Goal: Information Seeking & Learning: Check status

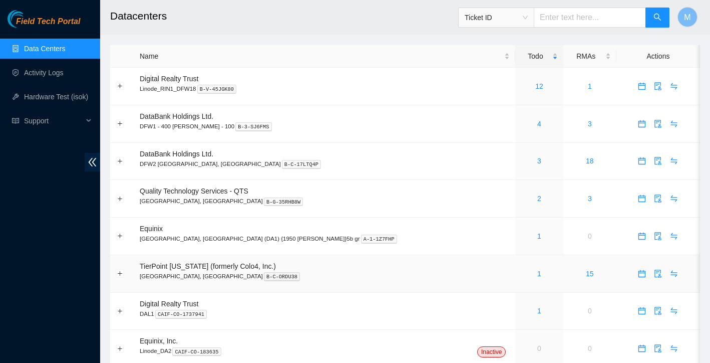
click at [537, 274] on link "1" at bounding box center [539, 273] width 4 height 8
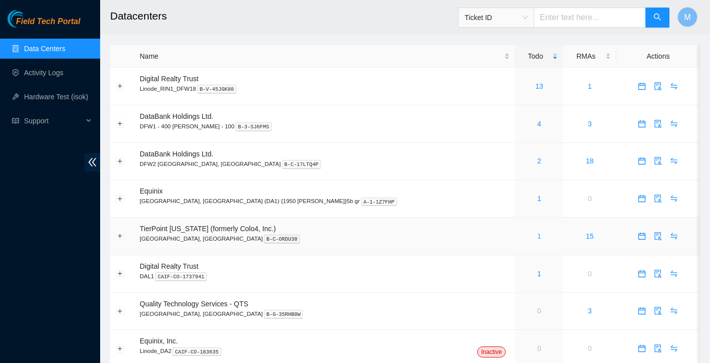
click at [537, 237] on link "1" at bounding box center [539, 236] width 4 height 8
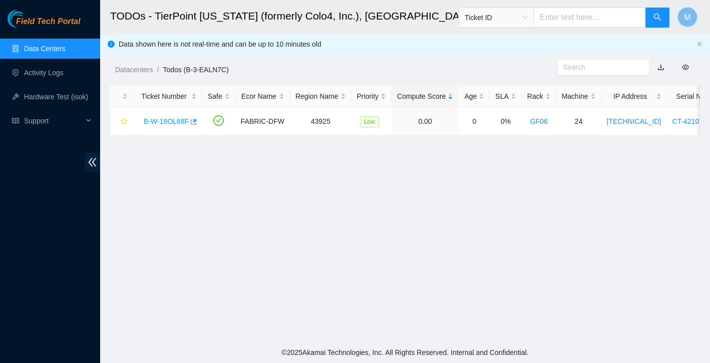
click at [39, 52] on link "Data Centers" at bounding box center [44, 49] width 41 height 8
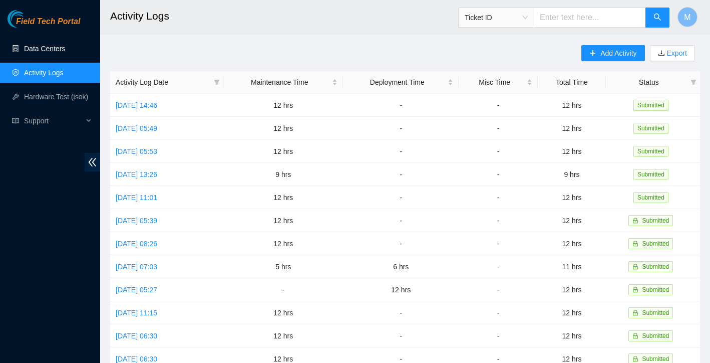
click at [43, 47] on link "Data Centers" at bounding box center [44, 49] width 41 height 8
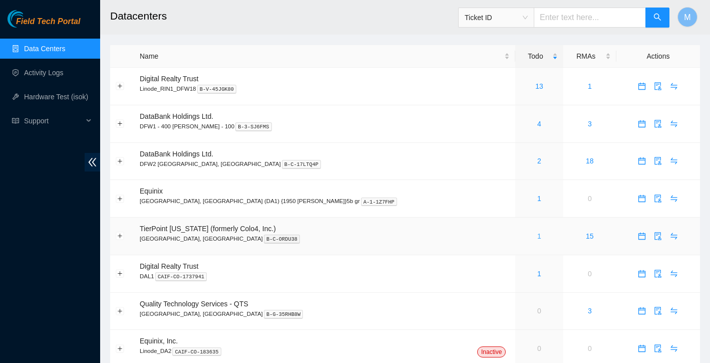
click at [537, 235] on link "1" at bounding box center [539, 236] width 4 height 8
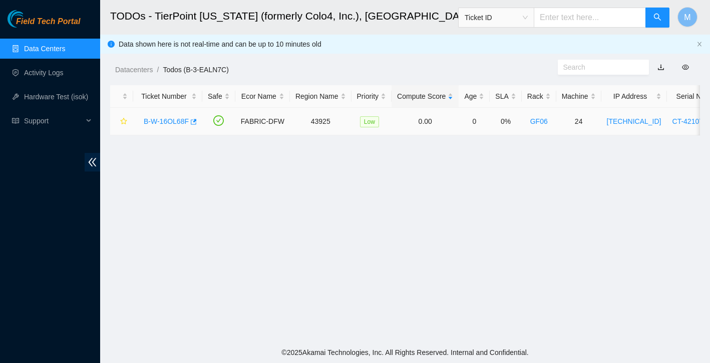
click at [172, 121] on link "B-W-16OL68F" at bounding box center [166, 121] width 45 height 8
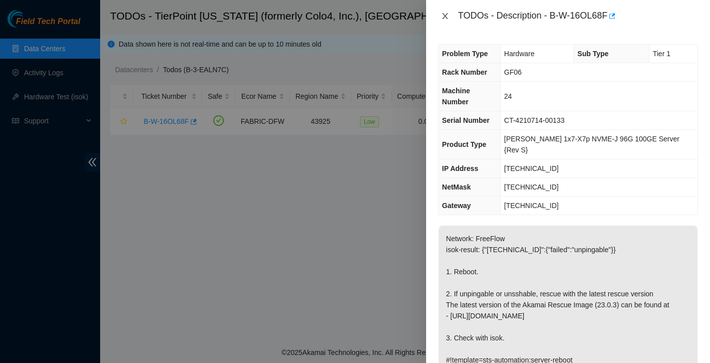
click at [446, 15] on icon "close" at bounding box center [445, 16] width 8 height 8
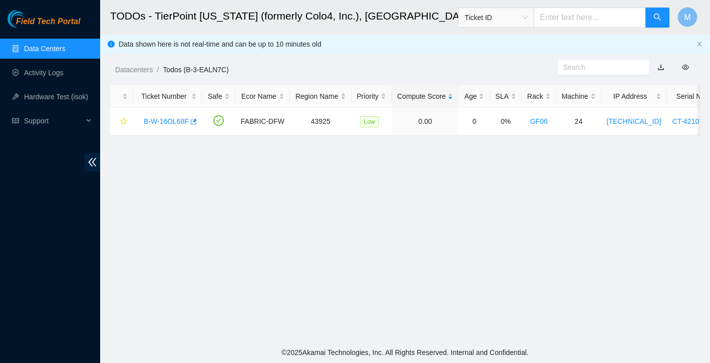
click at [59, 52] on link "Data Centers" at bounding box center [44, 49] width 41 height 8
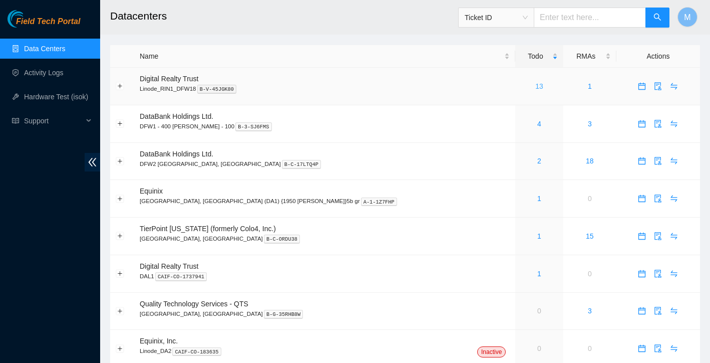
click at [535, 87] on link "13" at bounding box center [539, 86] width 8 height 8
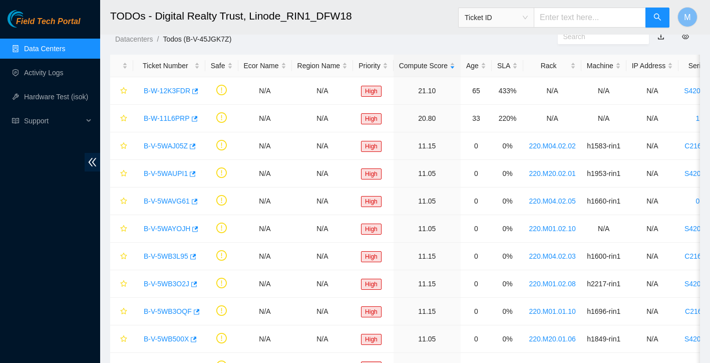
scroll to position [50, 0]
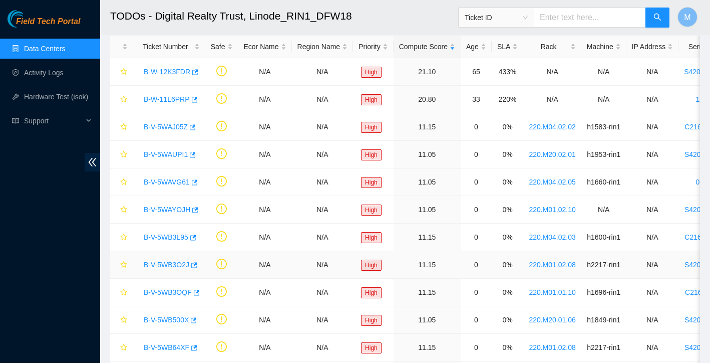
click at [177, 265] on link "B-V-5WB3O2J" at bounding box center [167, 264] width 46 height 8
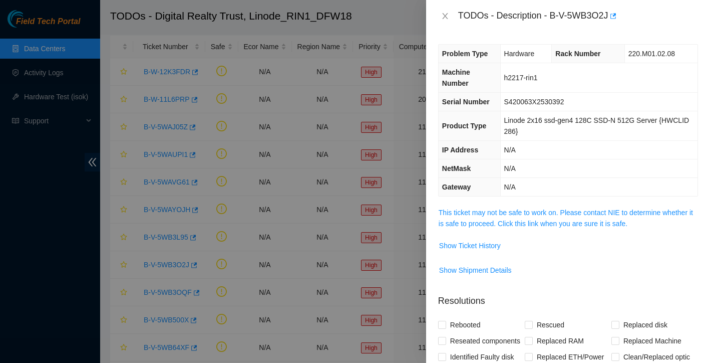
click at [494, 235] on td "This ticket may not be safe to work on. Please contact NIE to determine whether…" at bounding box center [568, 221] width 260 height 31
click at [489, 245] on span "Show Ticket History" at bounding box center [470, 245] width 62 height 11
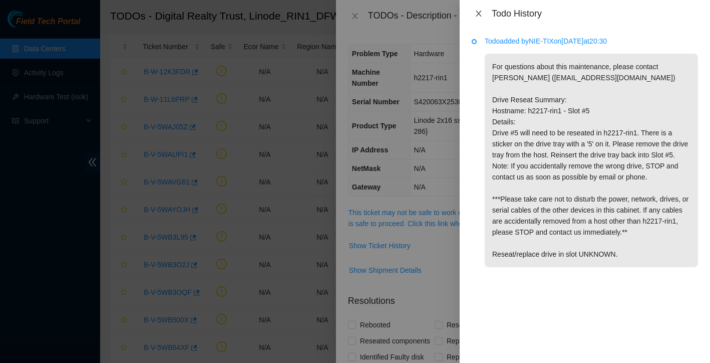
click at [480, 12] on icon "close" at bounding box center [479, 14] width 6 height 6
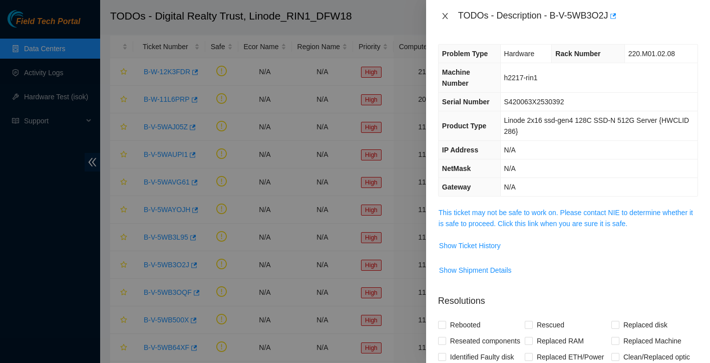
click at [446, 16] on icon "close" at bounding box center [445, 16] width 8 height 8
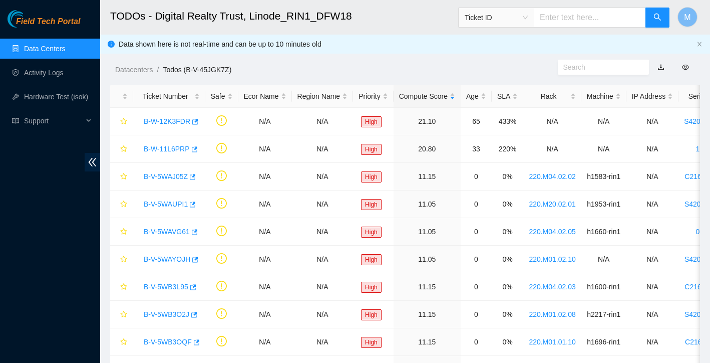
click at [57, 47] on link "Data Centers" at bounding box center [44, 49] width 41 height 8
